Goal: Communication & Community: Answer question/provide support

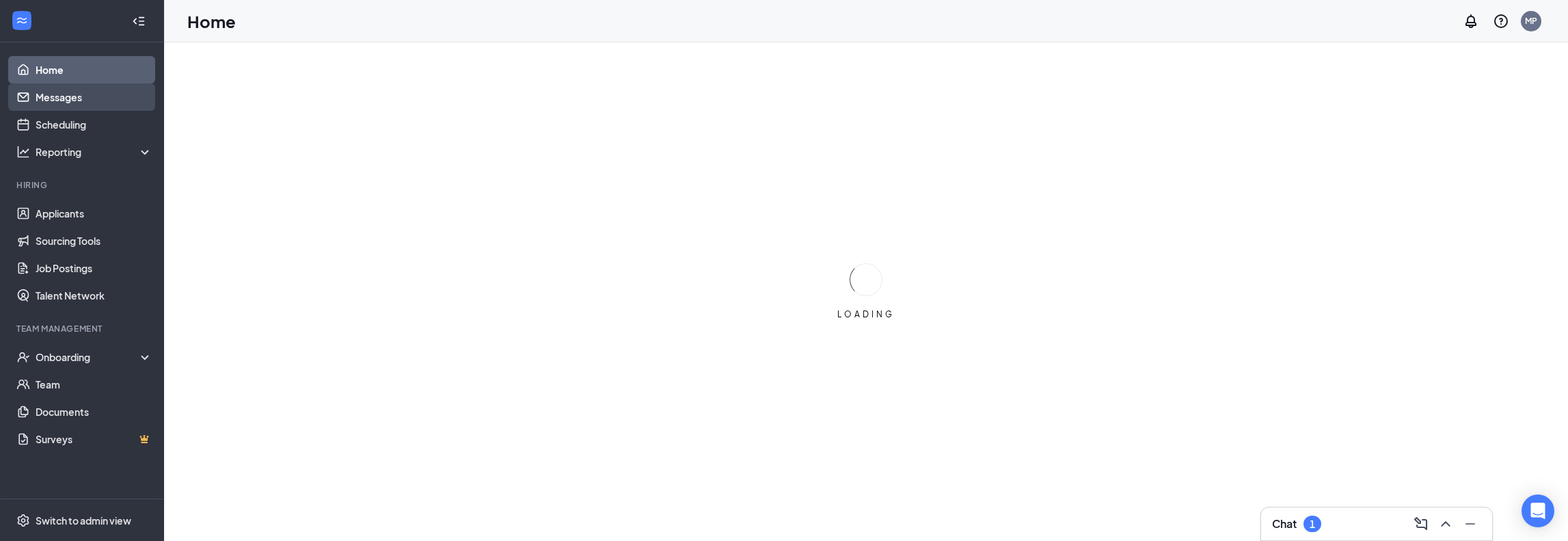
click at [96, 92] on link "Messages" at bounding box center [94, 97] width 117 height 28
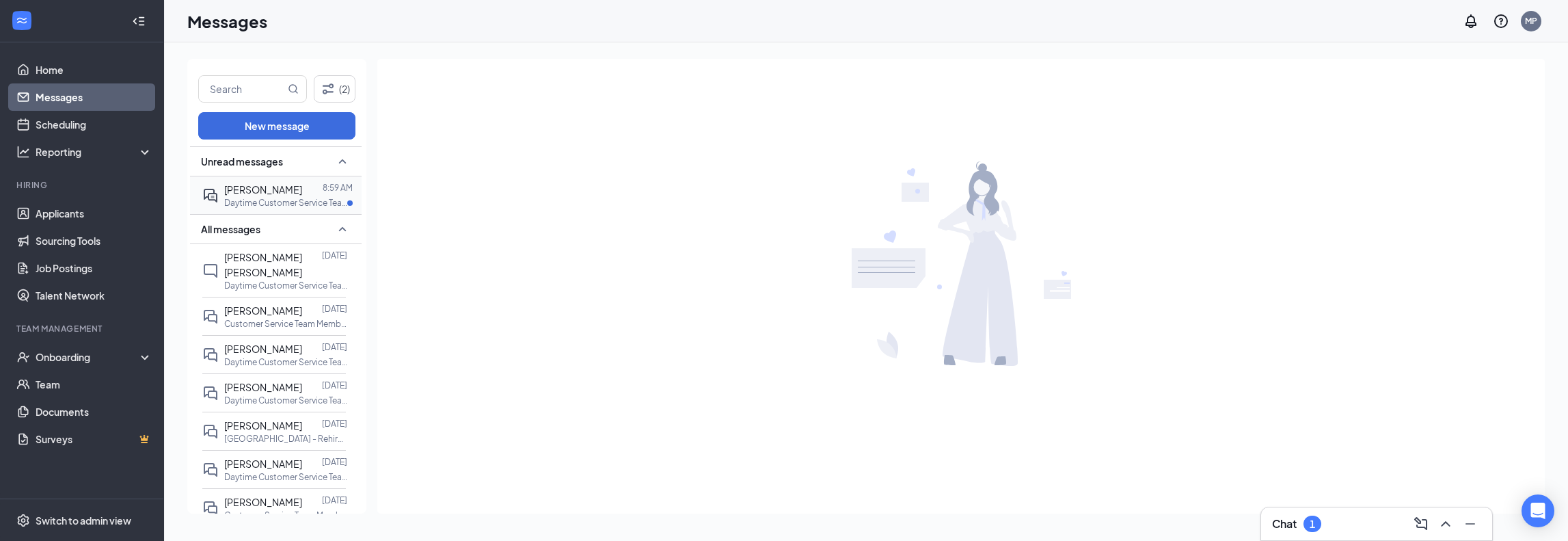
click at [239, 187] on span "[PERSON_NAME]" at bounding box center [262, 189] width 78 height 12
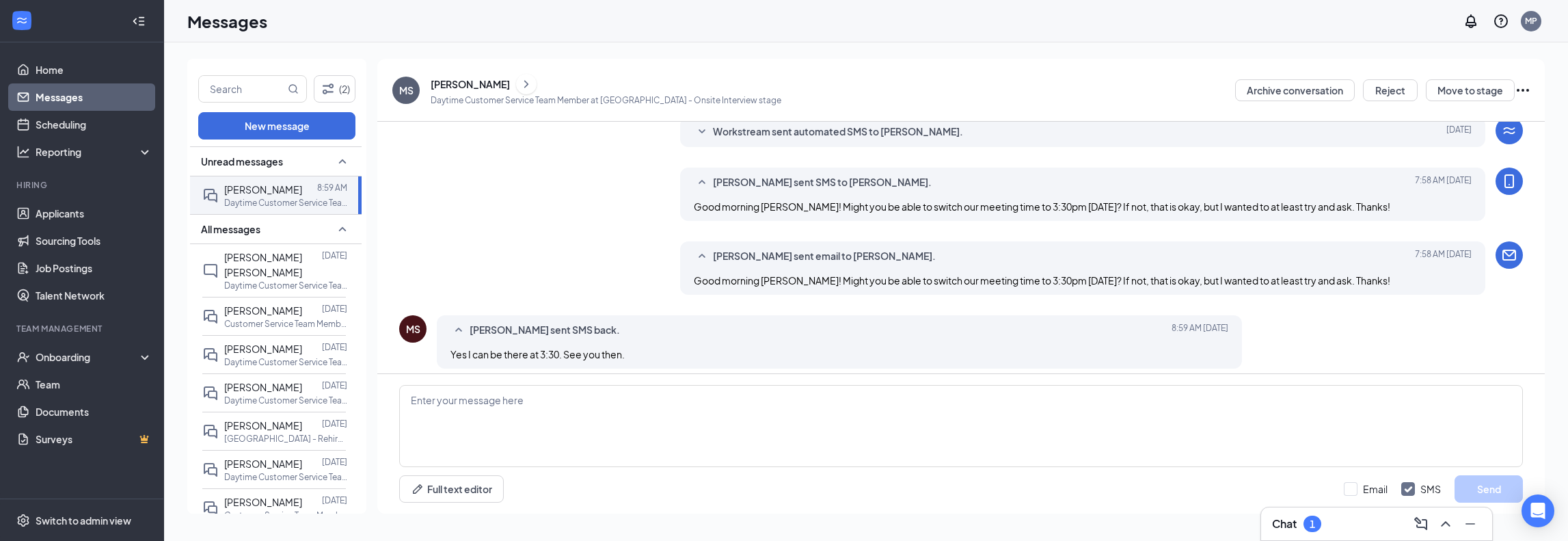
scroll to position [344, 0]
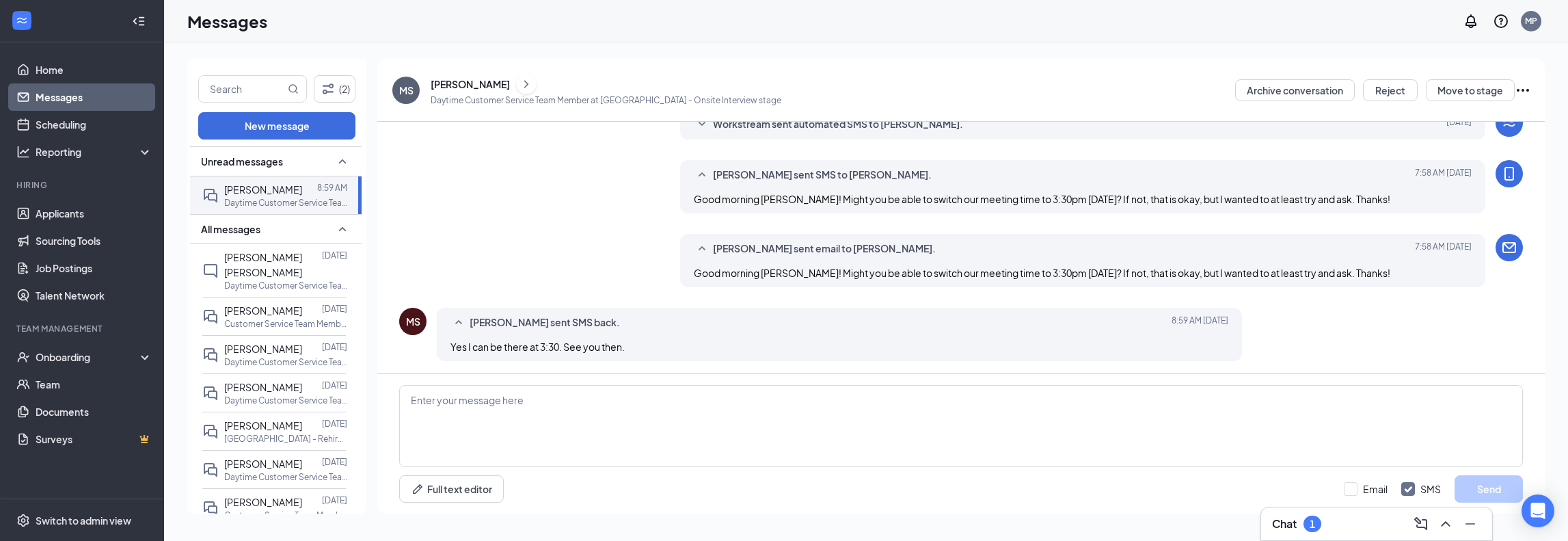
click at [1524, 90] on icon "Ellipses" at bounding box center [1522, 91] width 12 height 3
click at [526, 244] on div "[PERSON_NAME] sent email to [PERSON_NAME]. [DATE] 7:58 AM Good morning [PERSON_…" at bounding box center [961, 263] width 1124 height 60
click at [466, 429] on textarea at bounding box center [961, 426] width 1124 height 82
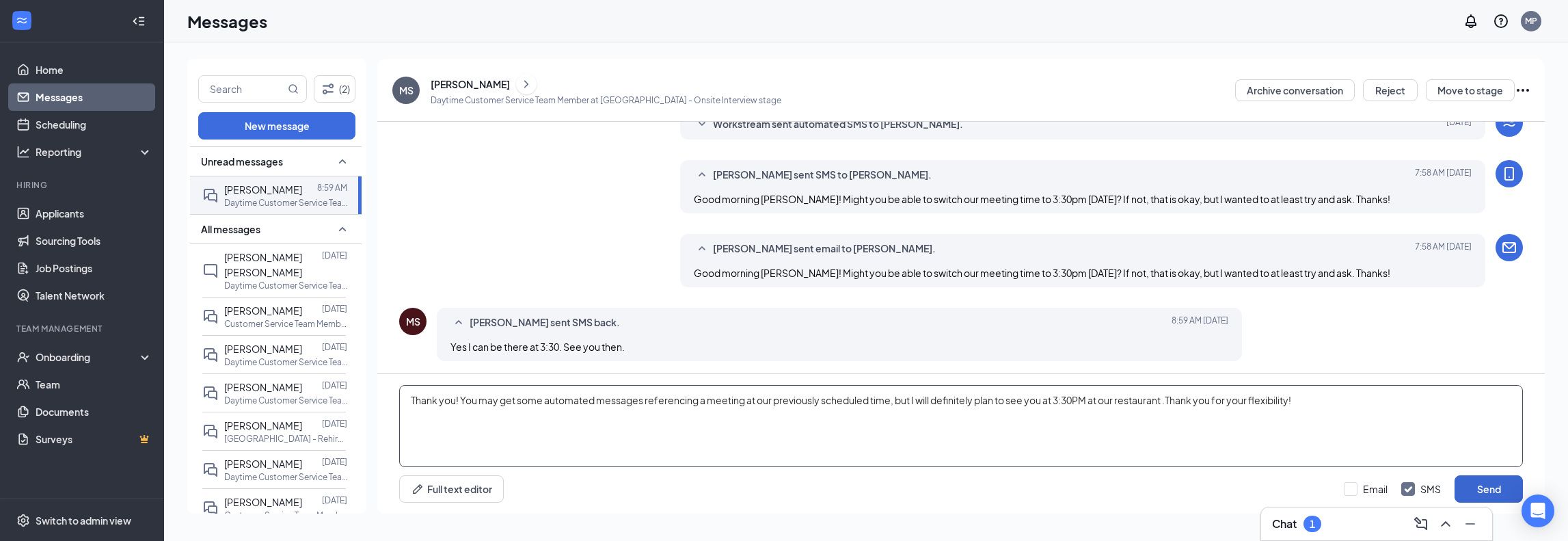
type textarea "Thank you! You may get some automated messages referencing a meeting at our pre…"
click at [1462, 485] on button "Send" at bounding box center [1489, 489] width 68 height 28
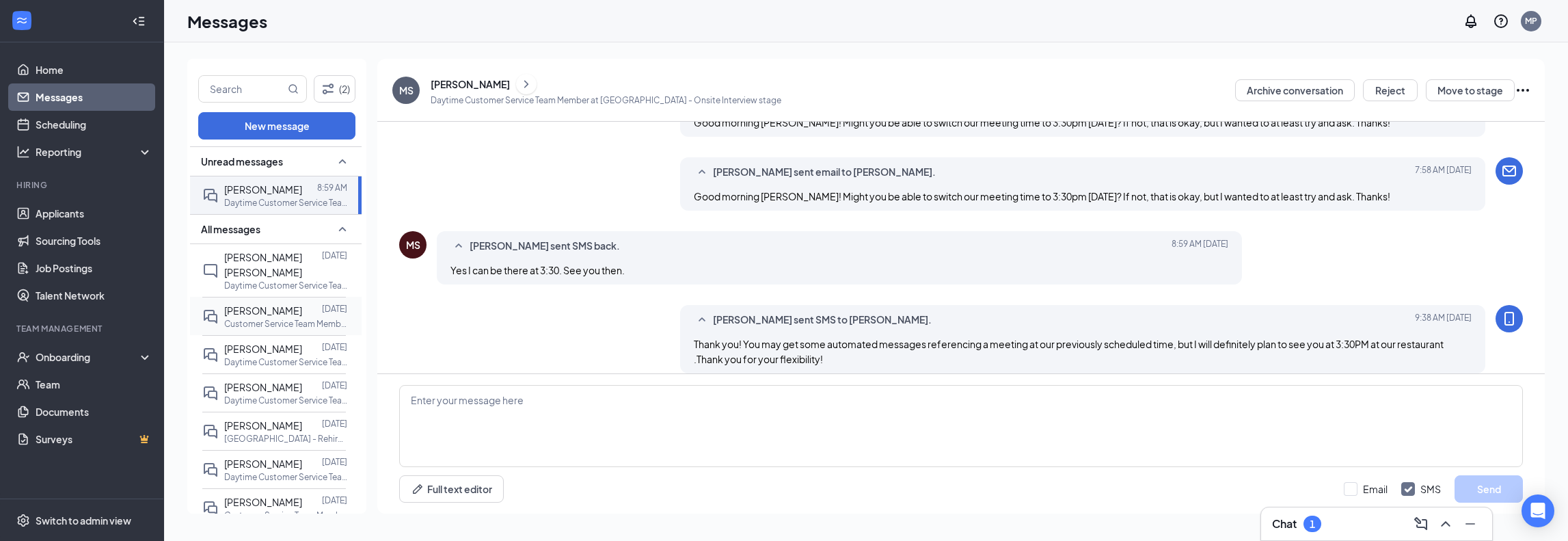
scroll to position [434, 0]
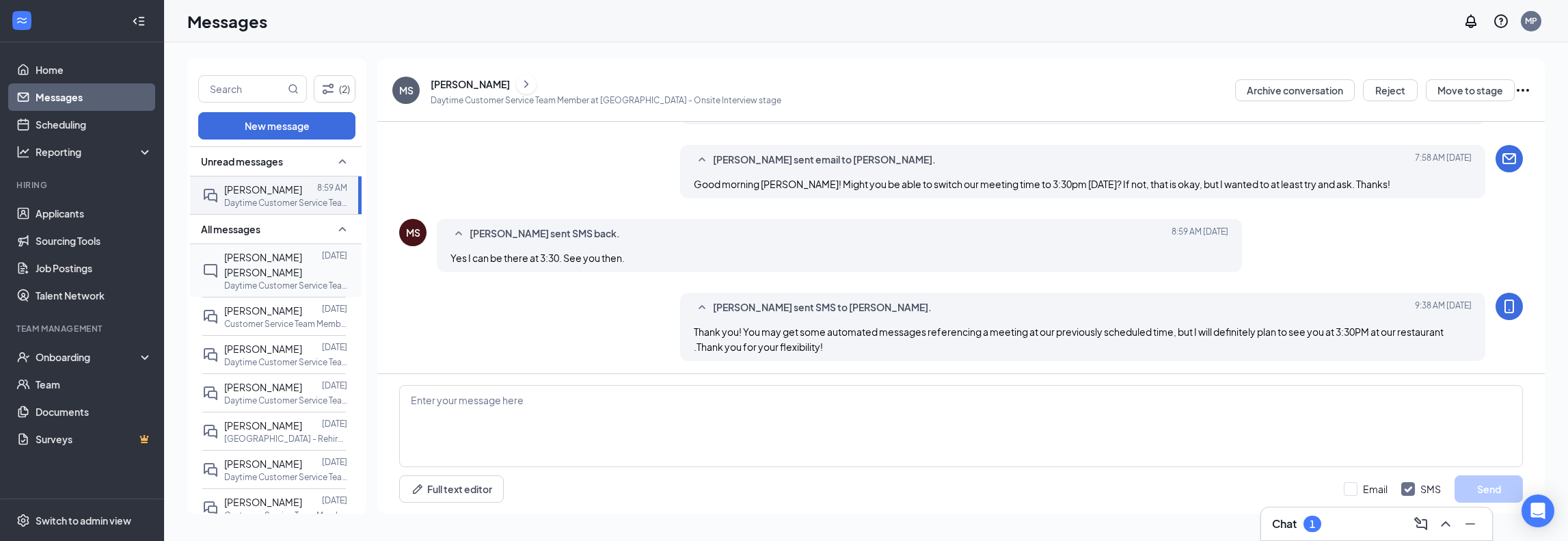
click at [264, 265] on div "[PERSON_NAME] [PERSON_NAME]" at bounding box center [273, 264] width 98 height 30
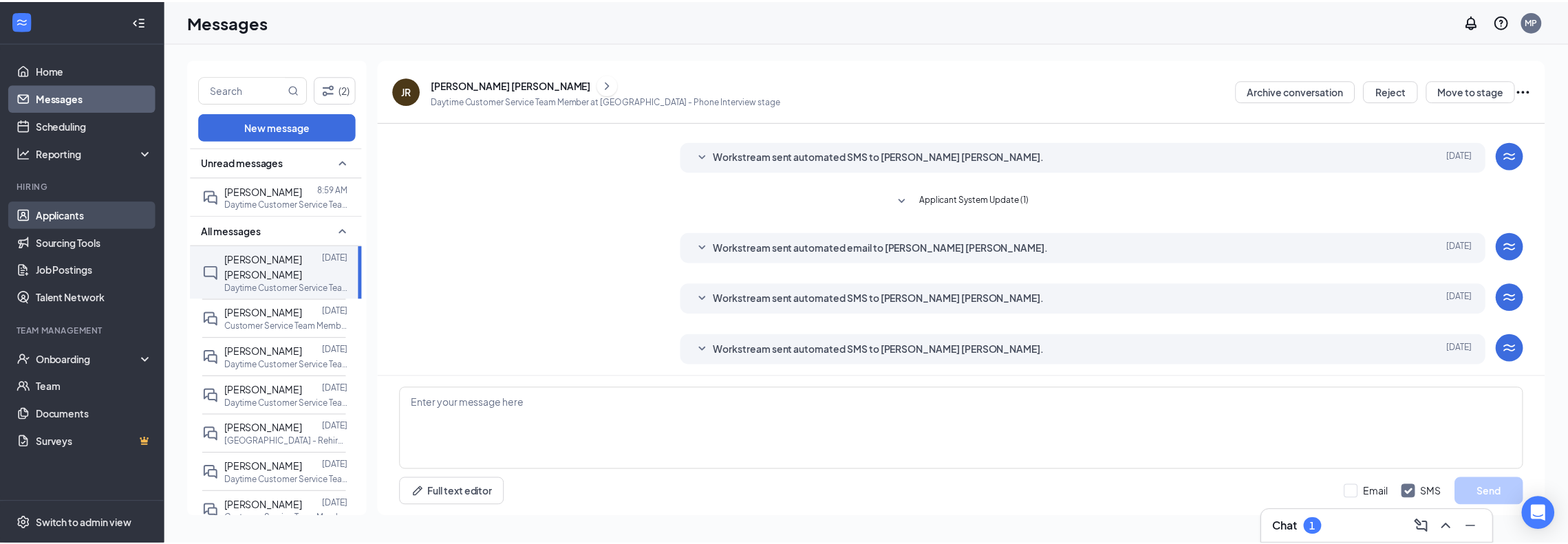
scroll to position [214, 0]
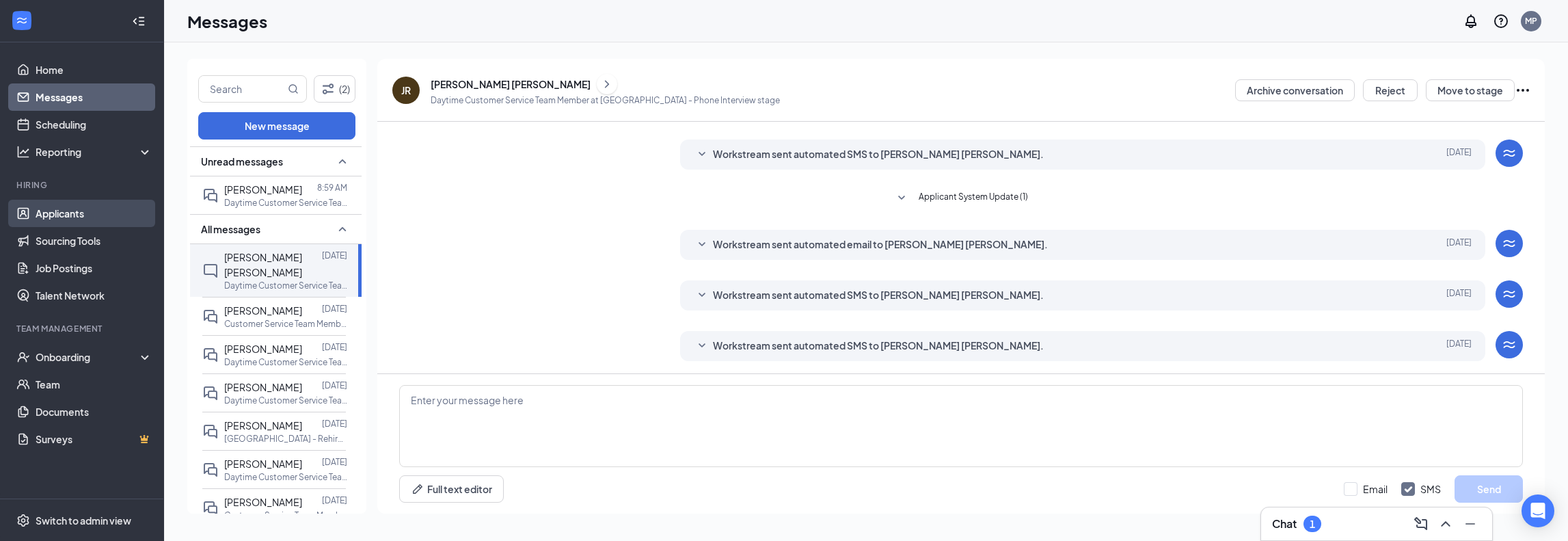
click at [87, 209] on link "Applicants" at bounding box center [94, 213] width 117 height 28
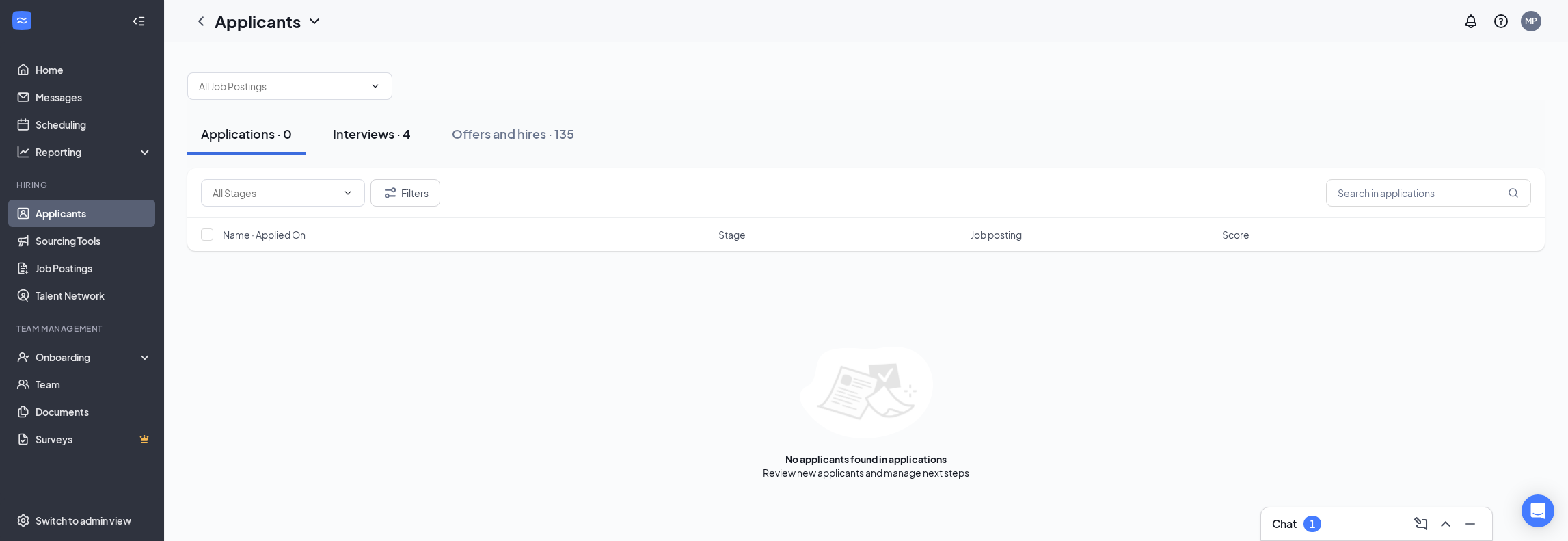
click at [365, 143] on button "Interviews · 4" at bounding box center [371, 134] width 105 height 41
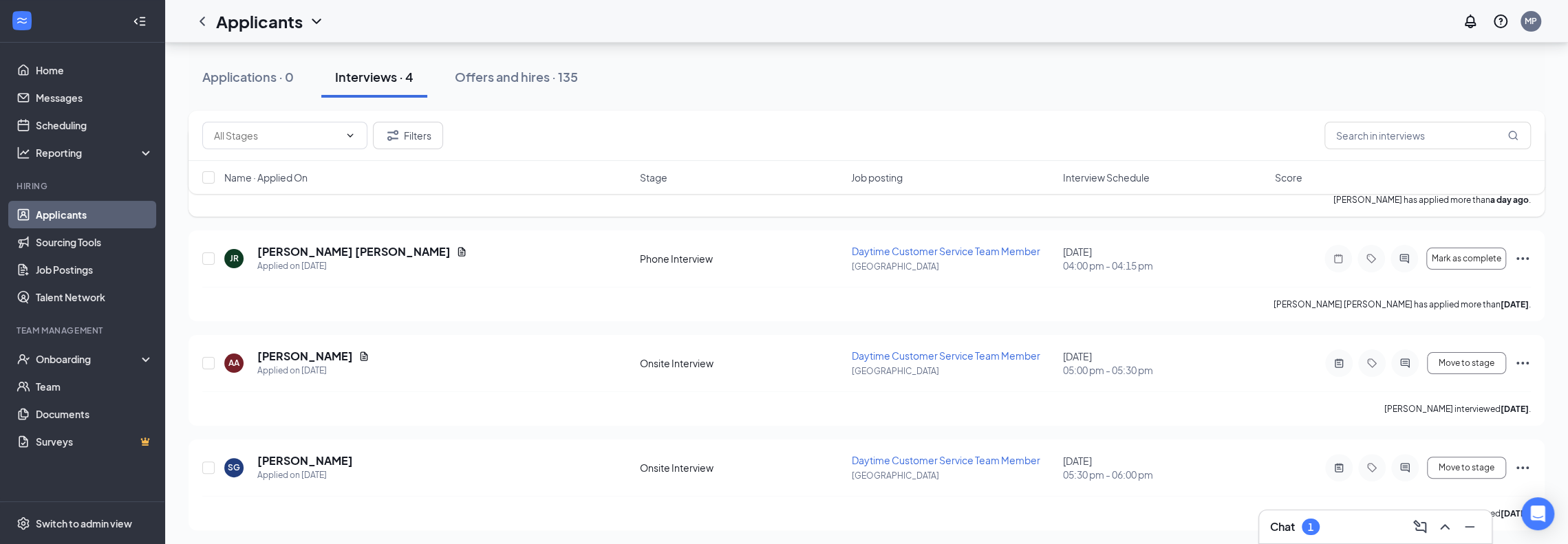
scroll to position [141, 0]
click at [63, 358] on div "Onboarding" at bounding box center [88, 359] width 106 height 14
drag, startPoint x: 62, startPoint y: 389, endPoint x: 196, endPoint y: 347, distance: 140.4
click at [61, 389] on link "Overview" at bounding box center [94, 386] width 117 height 28
